Goal: Transaction & Acquisition: Purchase product/service

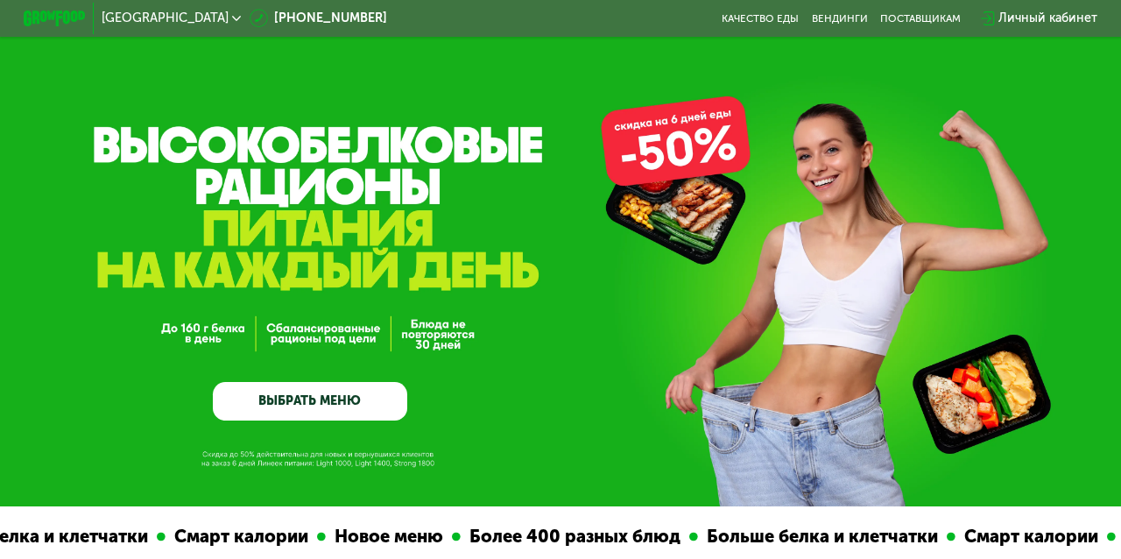
click at [304, 398] on link "ВЫБРАТЬ МЕНЮ" at bounding box center [310, 401] width 194 height 39
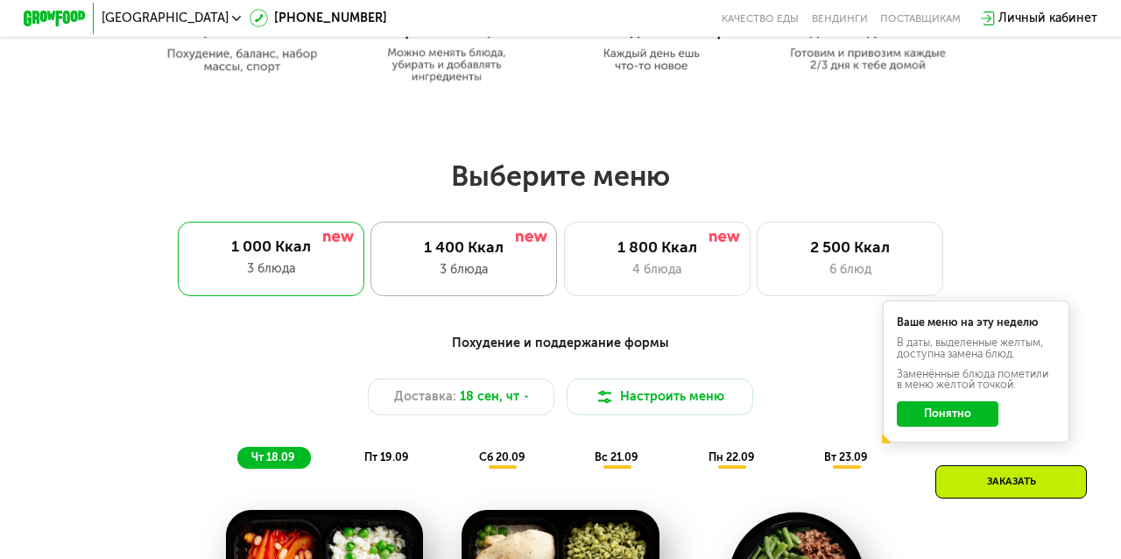
scroll to position [883, 0]
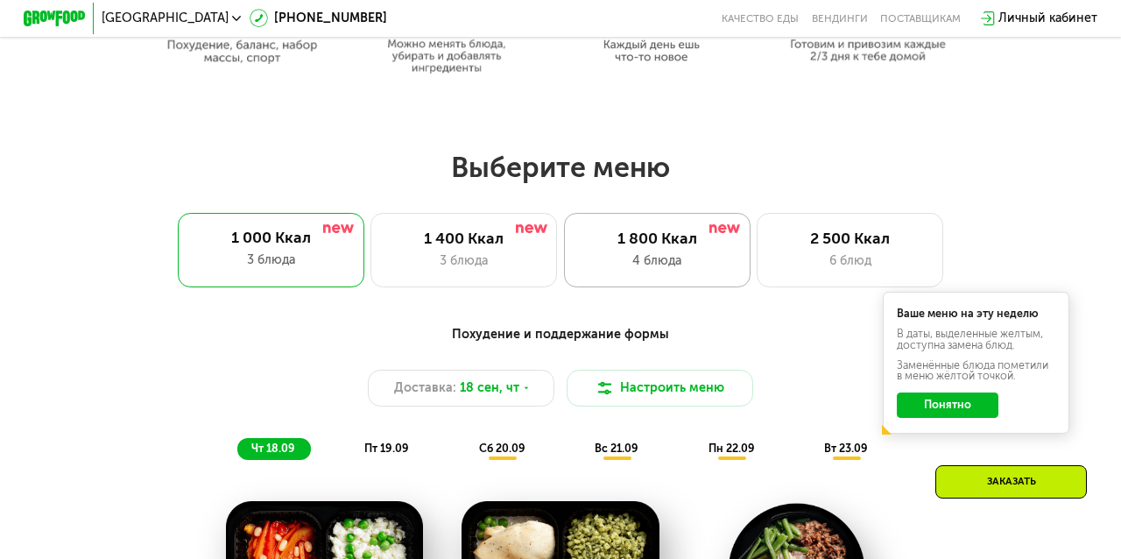
click at [677, 254] on div "4 блюда" at bounding box center [657, 260] width 154 height 18
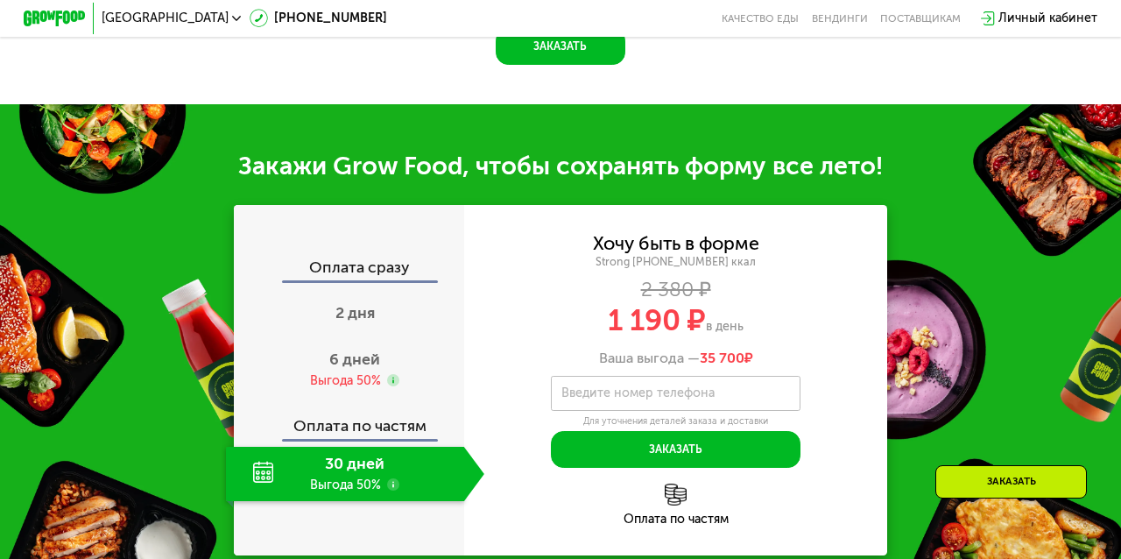
scroll to position [1826, 0]
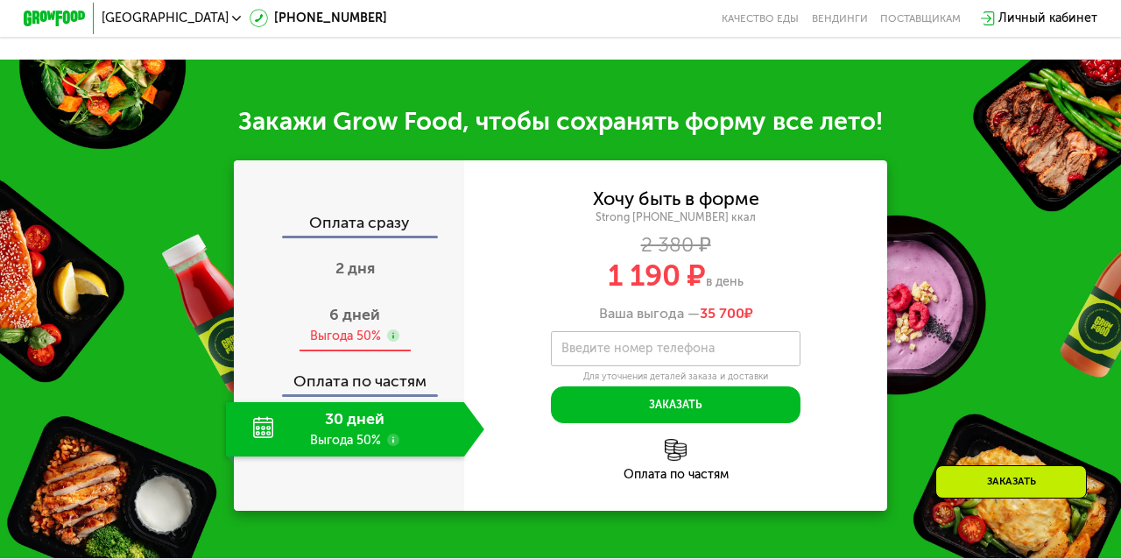
click at [351, 352] on div "6 дней Выгода 50%" at bounding box center [355, 325] width 258 height 54
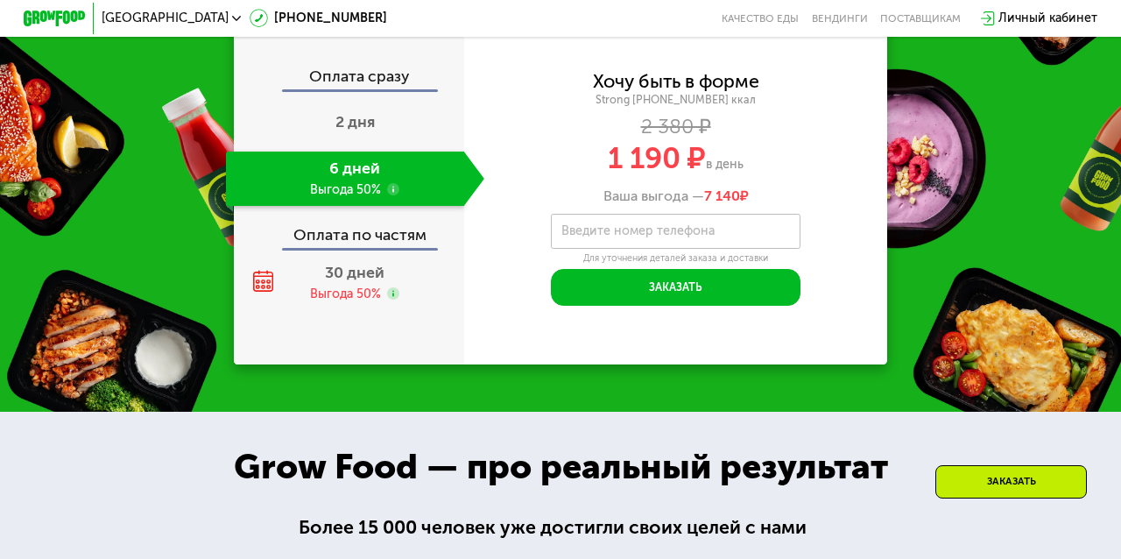
scroll to position [1974, 0]
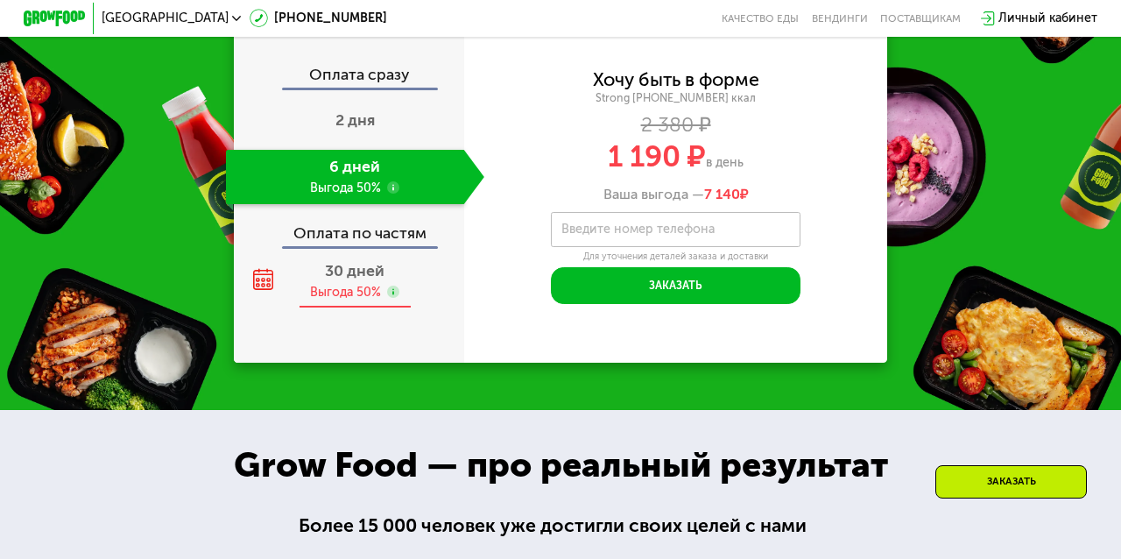
click at [370, 280] on span "30 дней" at bounding box center [355, 270] width 60 height 19
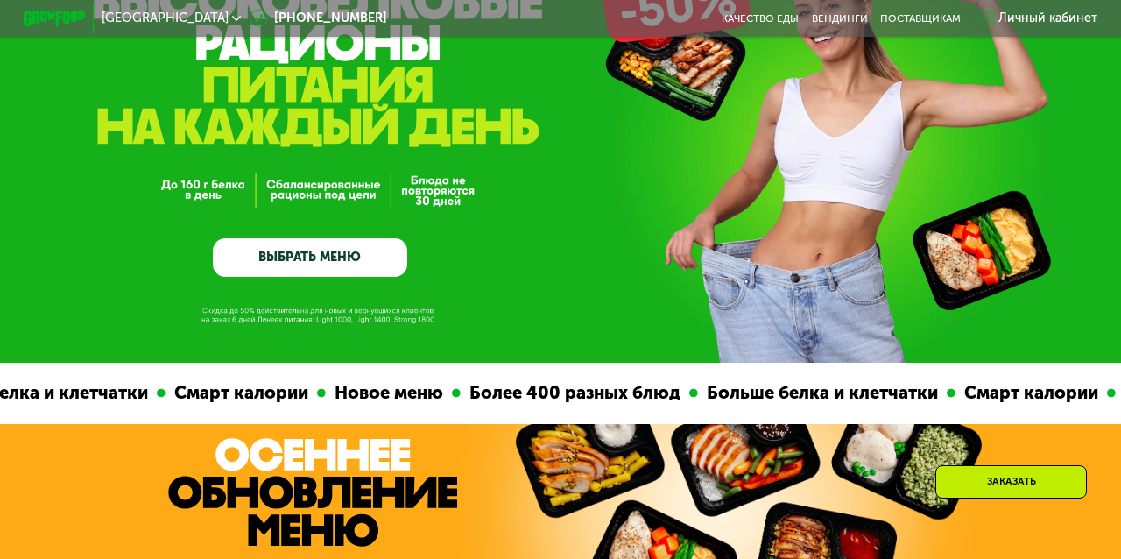
scroll to position [29, 0]
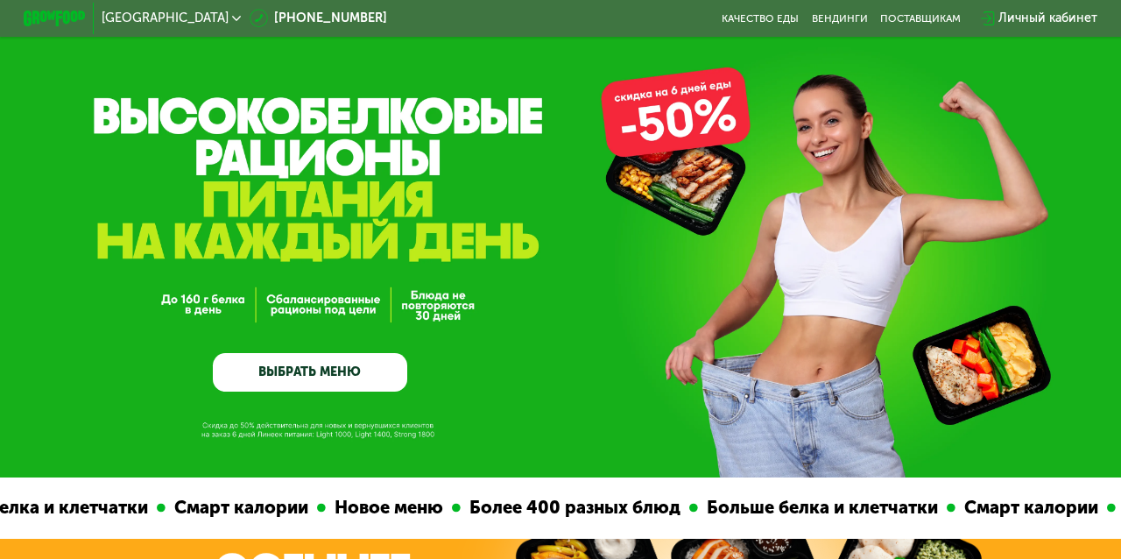
click at [336, 376] on link "ВЫБРАТЬ МЕНЮ" at bounding box center [310, 372] width 194 height 39
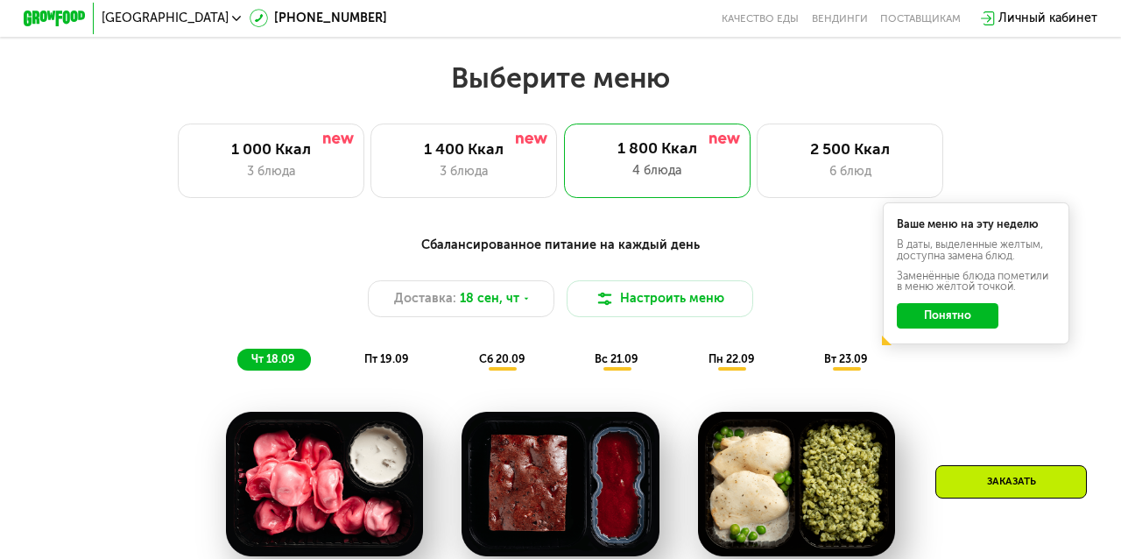
scroll to position [996, 0]
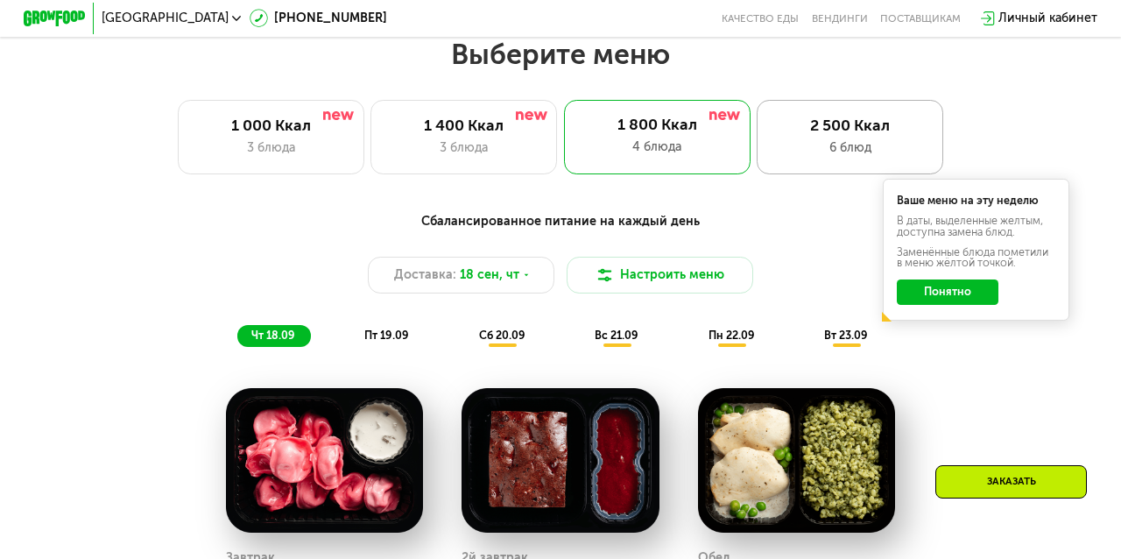
click at [814, 111] on div "2 500 Ккал 6 блюд" at bounding box center [850, 137] width 187 height 74
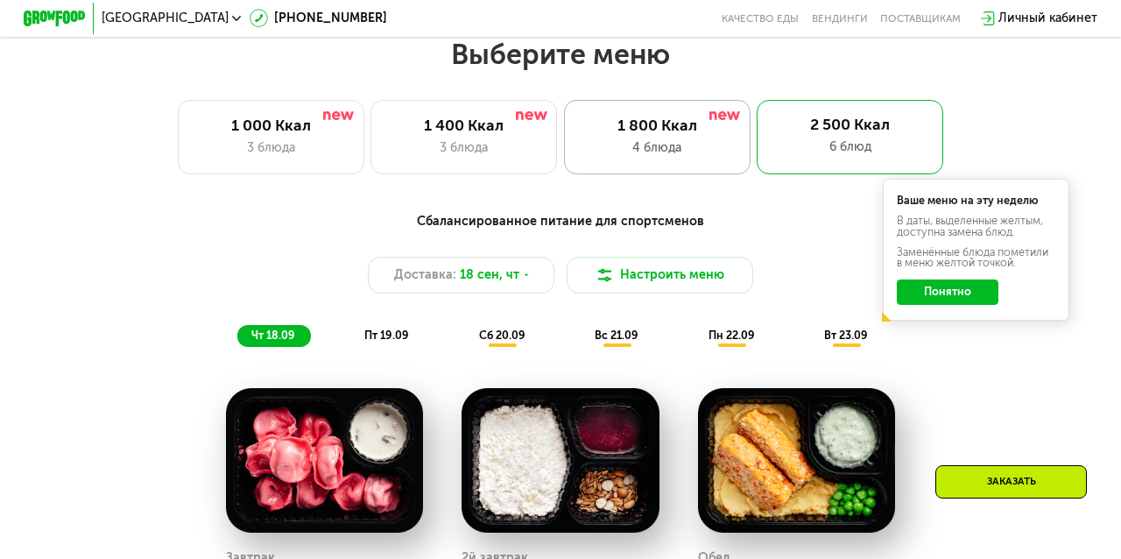
click at [674, 113] on div "1 800 Ккал 4 блюда" at bounding box center [657, 137] width 187 height 74
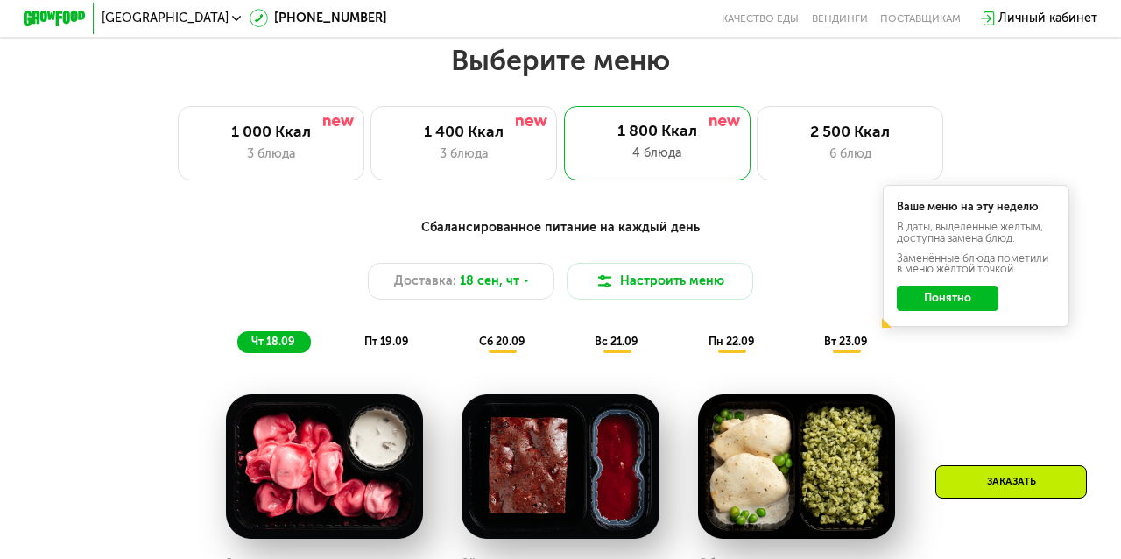
scroll to position [997, 0]
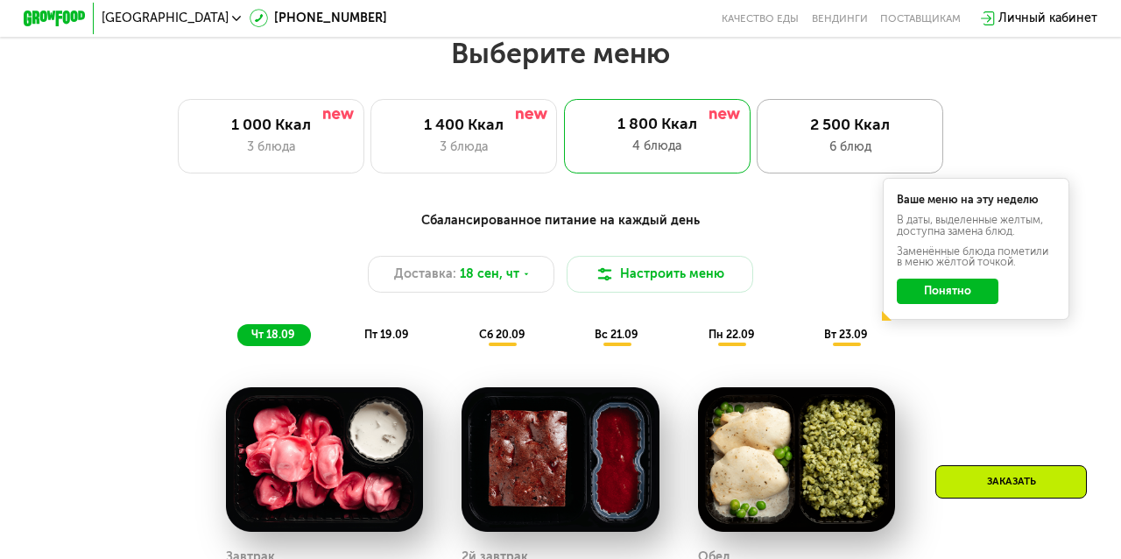
click at [799, 124] on div "2 500 Ккал" at bounding box center [850, 125] width 154 height 18
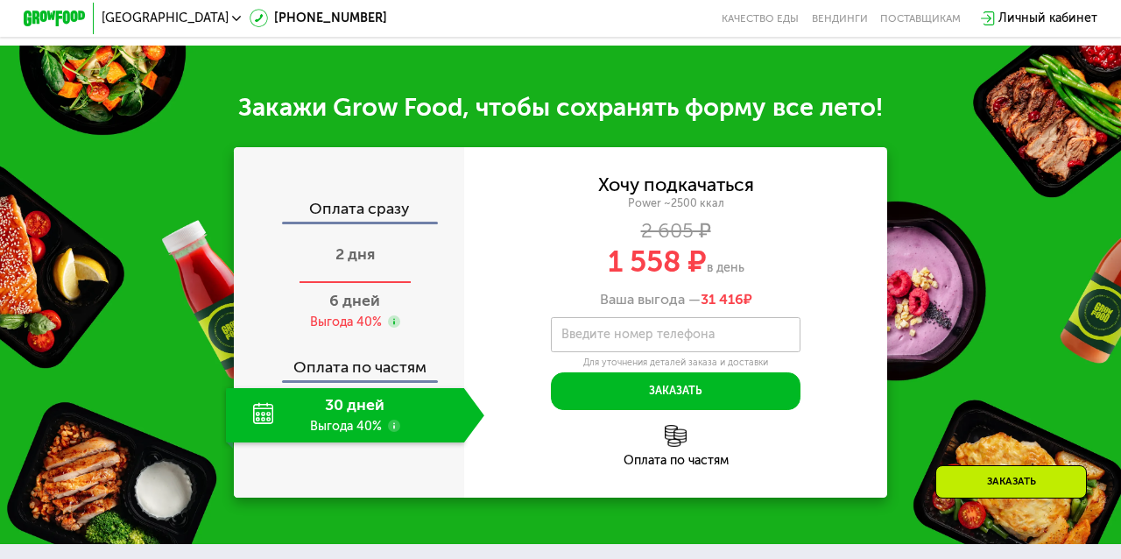
scroll to position [2123, 0]
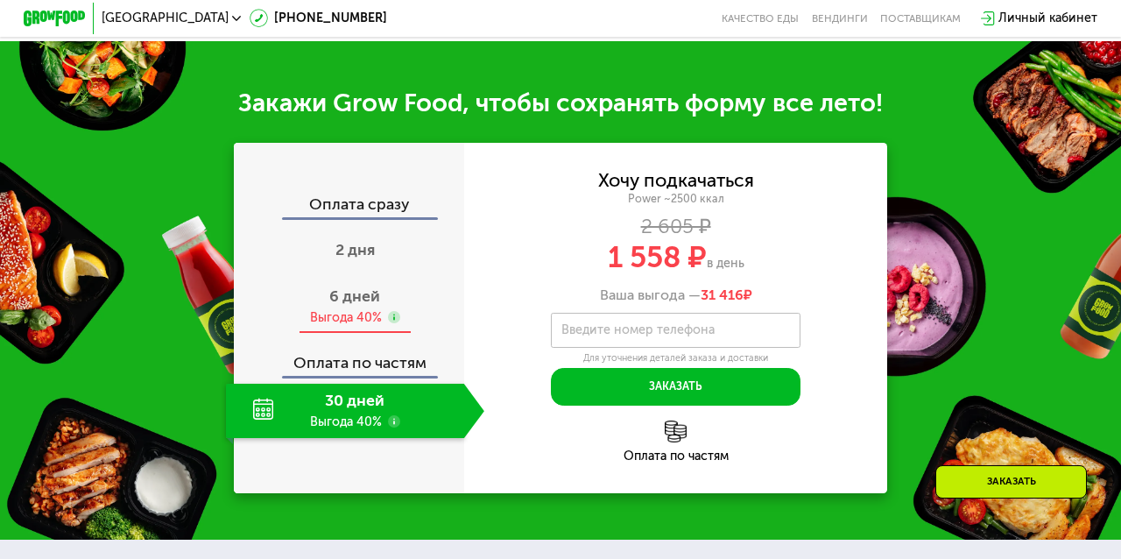
click at [334, 314] on div "Выгода 40%" at bounding box center [346, 318] width 72 height 18
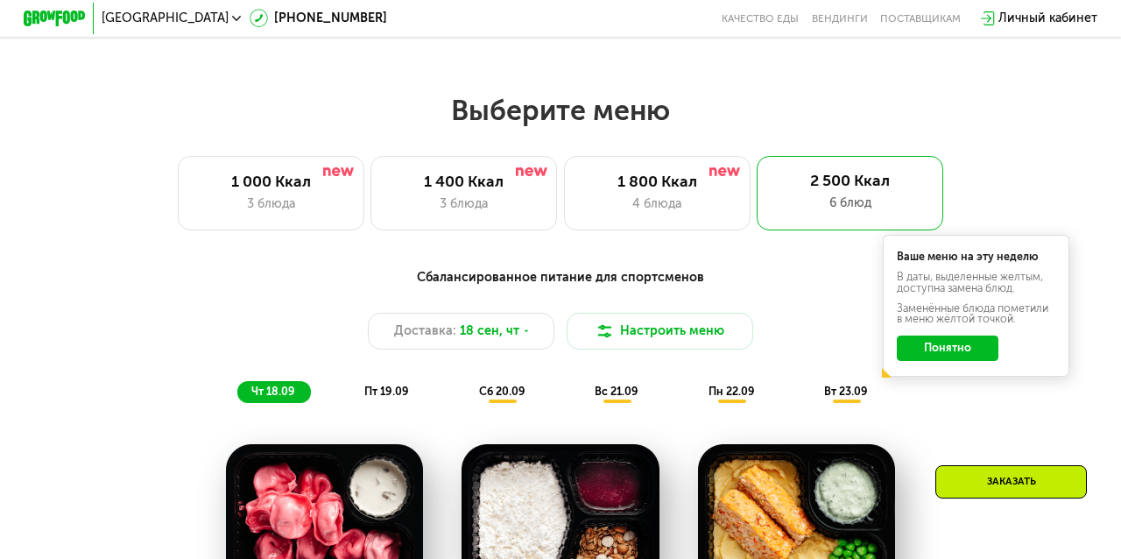
scroll to position [0, 0]
